Goal: Transaction & Acquisition: Purchase product/service

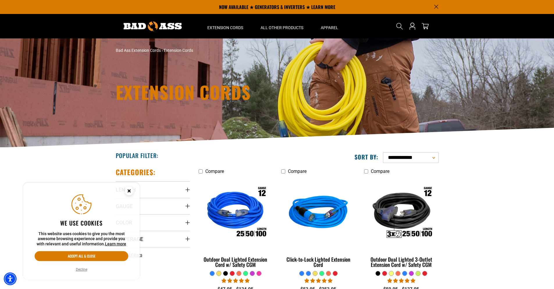
click at [80, 269] on button "Decline" at bounding box center [81, 270] width 15 height 6
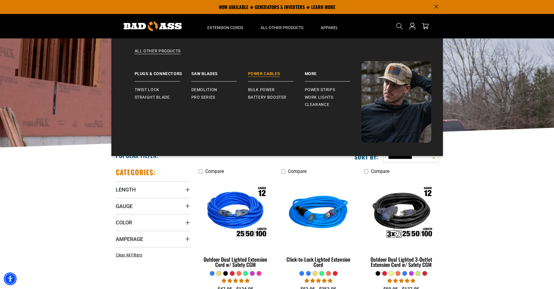
click at [262, 71] on link "Power Cables" at bounding box center [276, 71] width 57 height 20
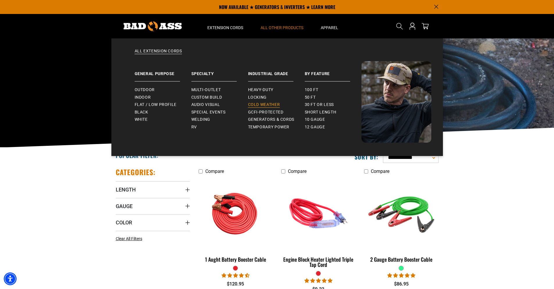
click at [273, 103] on span "Cold Weather" at bounding box center [264, 104] width 32 height 5
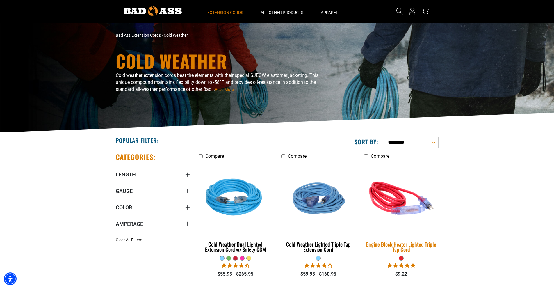
scroll to position [39, 0]
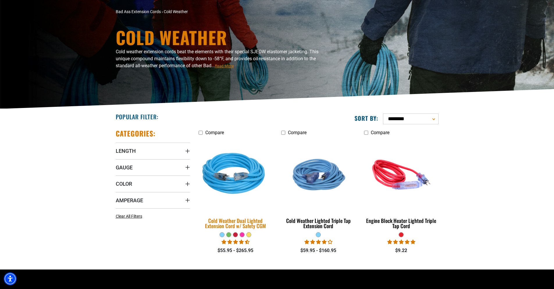
click at [260, 220] on div "Cold Weather Dual Lighted Extension Cord w/ Safety CGM" at bounding box center [236, 223] width 74 height 10
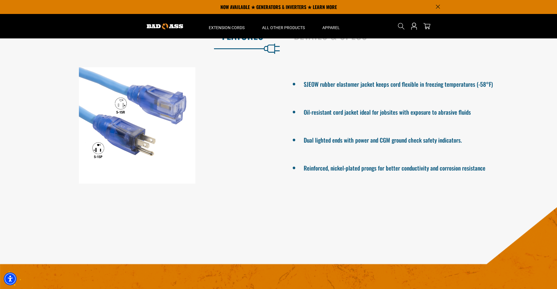
scroll to position [427, 0]
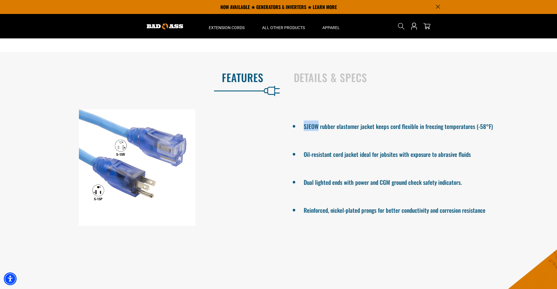
drag, startPoint x: 310, startPoint y: 126, endPoint x: 317, endPoint y: 127, distance: 7.3
click at [317, 127] on li "SJEOW rubber elastomer jacket keeps cord flexible in freezing temperatures (-58…" at bounding box center [419, 125] width 233 height 10
copy li "SJEOW"
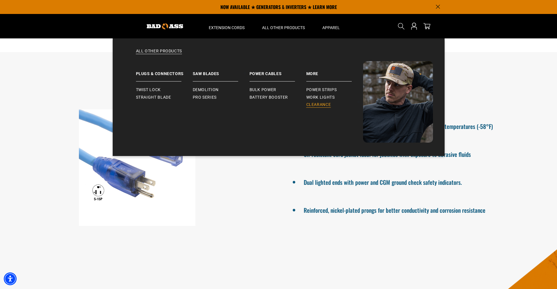
click at [326, 102] on link "Clearance" at bounding box center [334, 105] width 57 height 8
